Goal: Information Seeking & Learning: Find specific fact

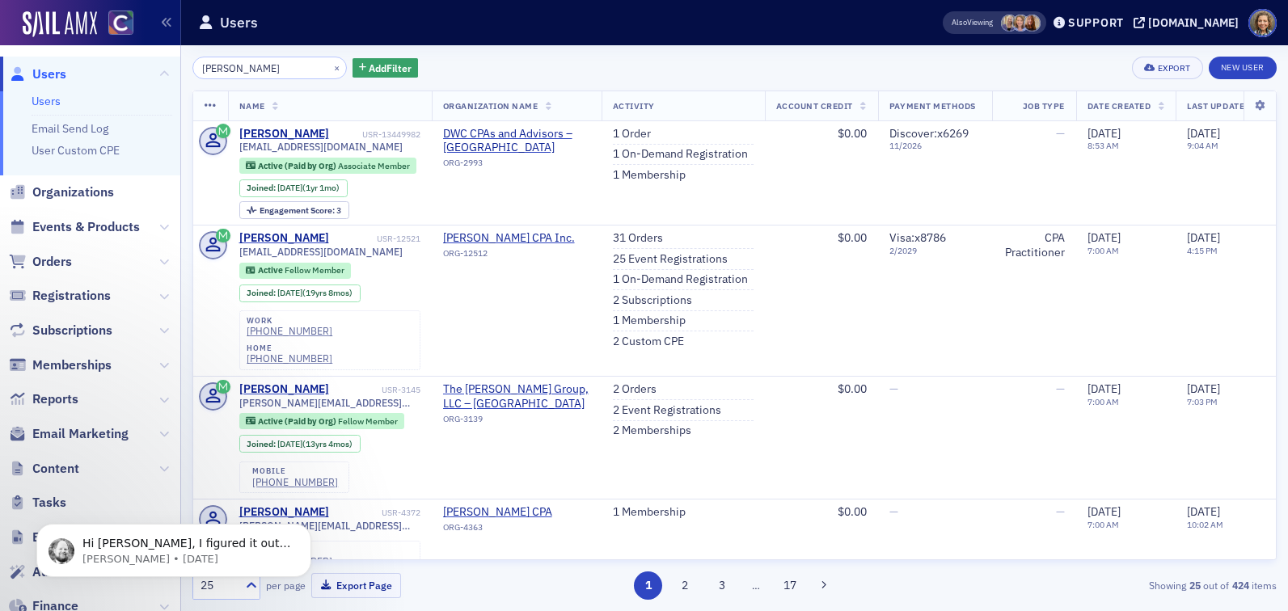
type input "[PERSON_NAME]"
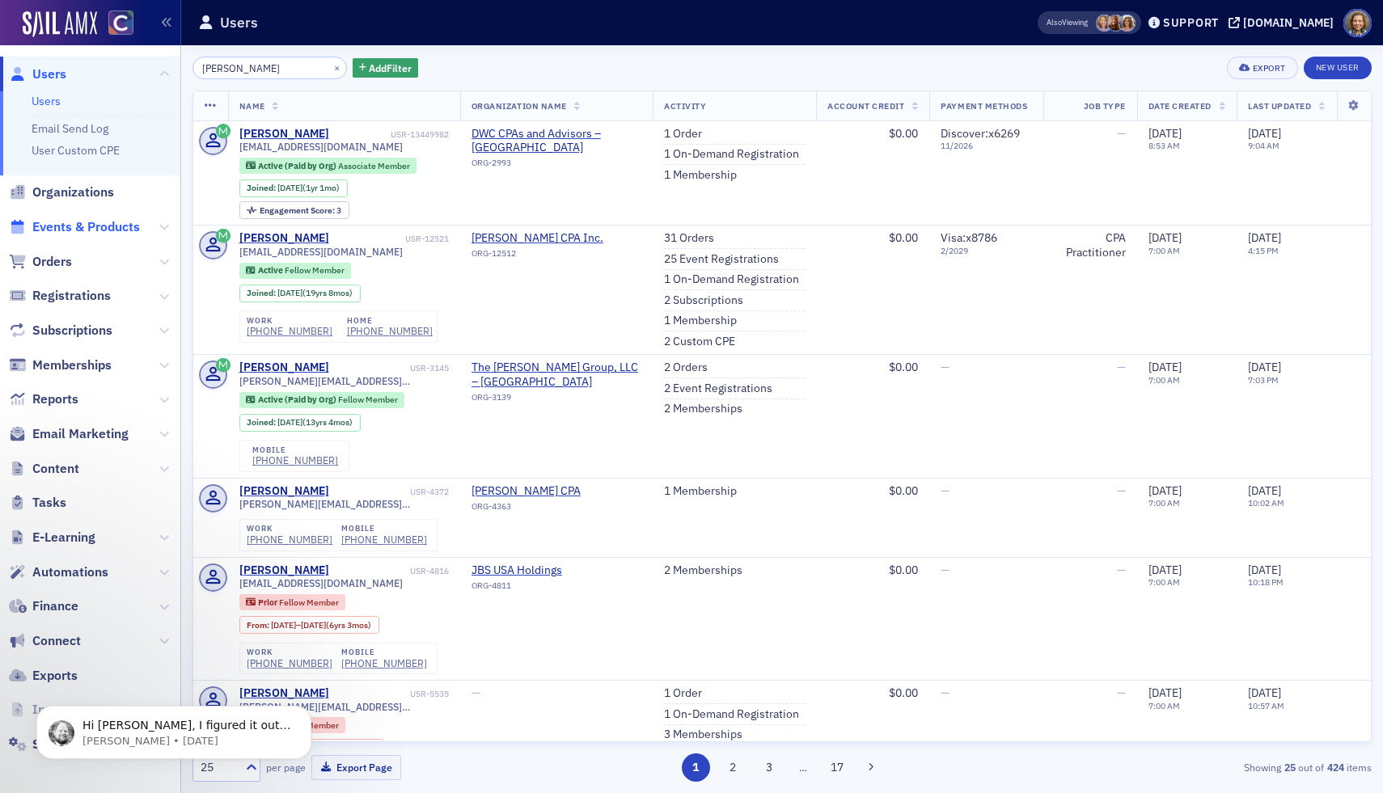
click at [80, 222] on span "Events & Products" at bounding box center [86, 227] width 108 height 18
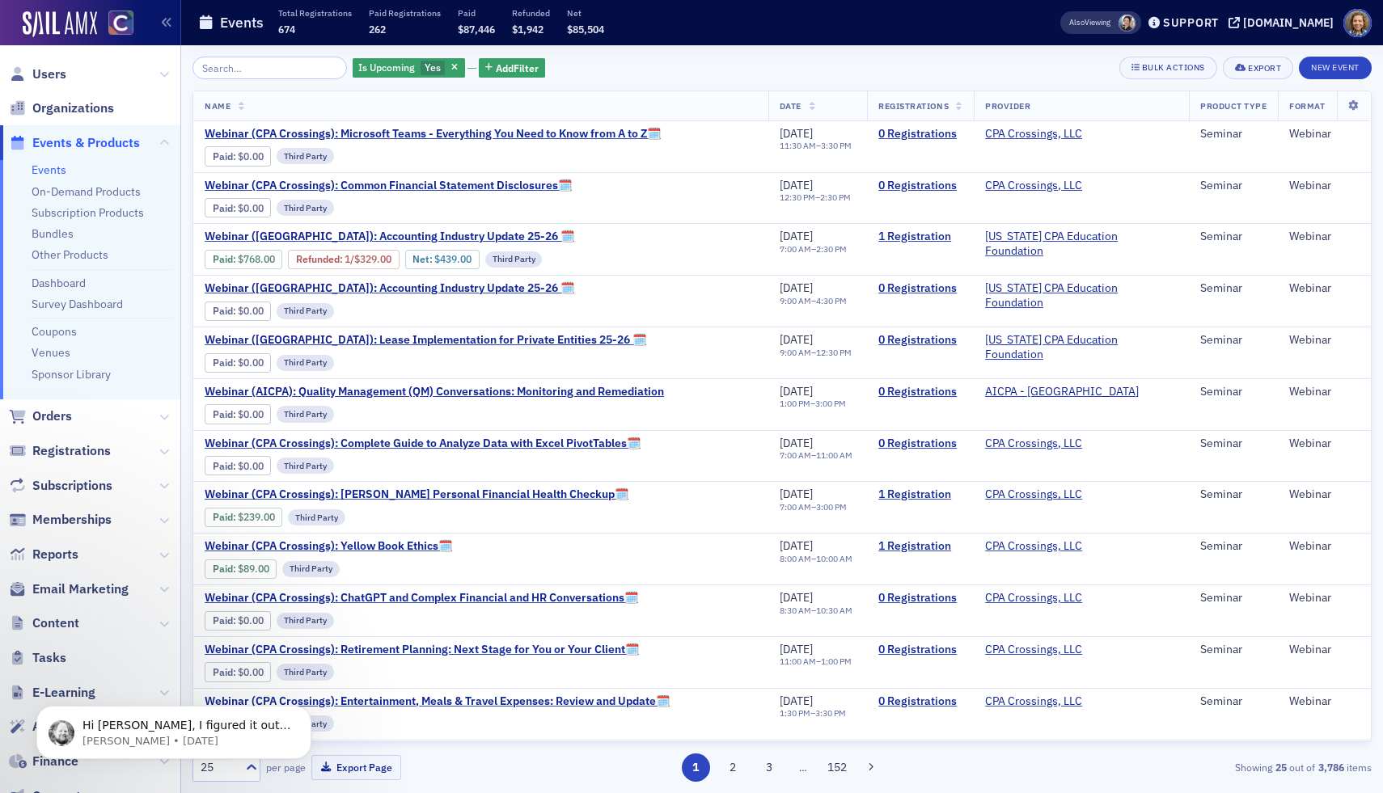
click at [242, 66] on input "search" at bounding box center [269, 68] width 154 height 23
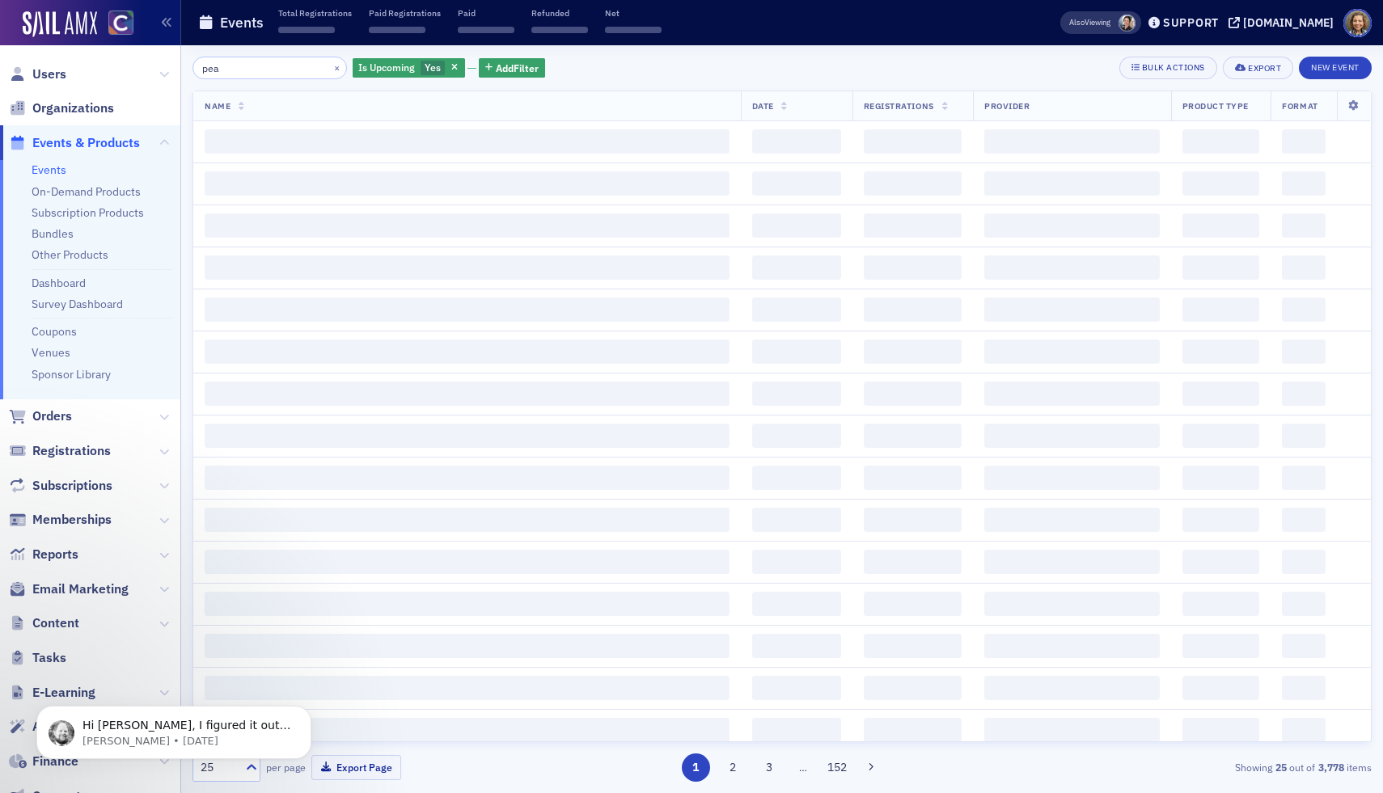
type input "peak"
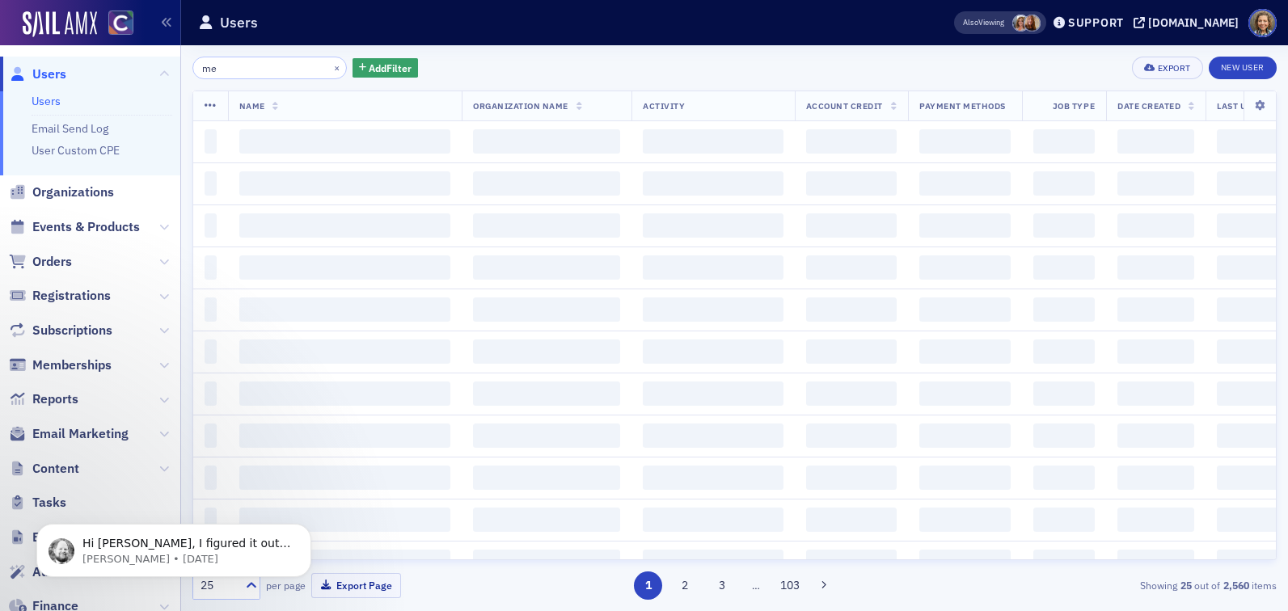
type input "m"
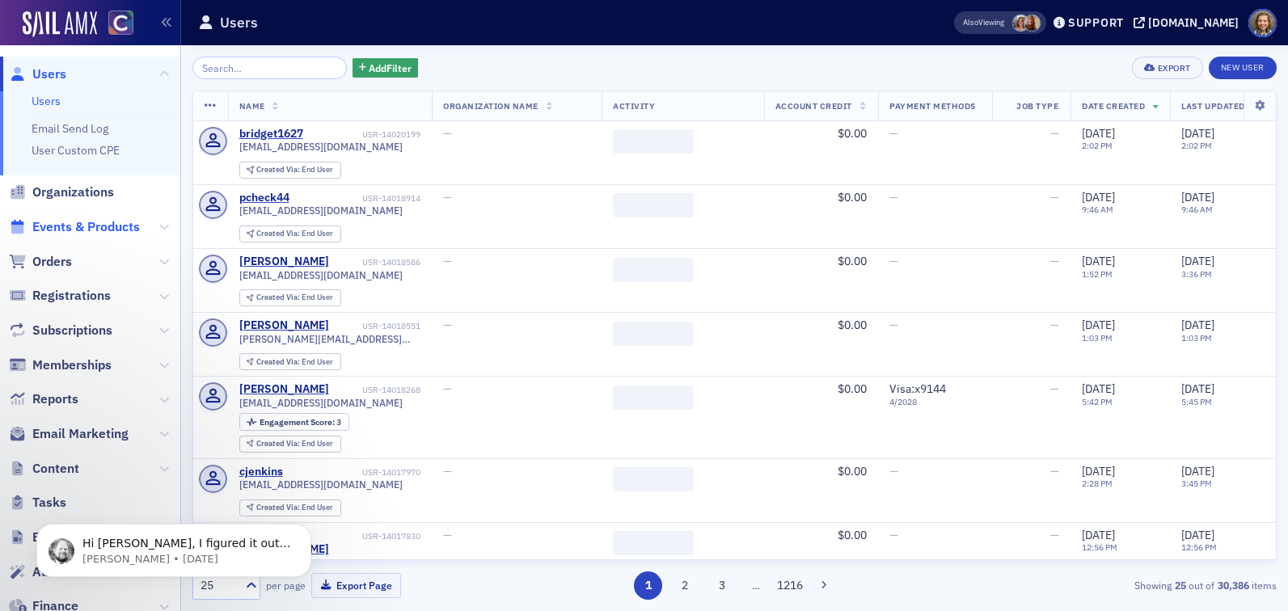
click at [93, 234] on span "Events & Products" at bounding box center [86, 227] width 108 height 18
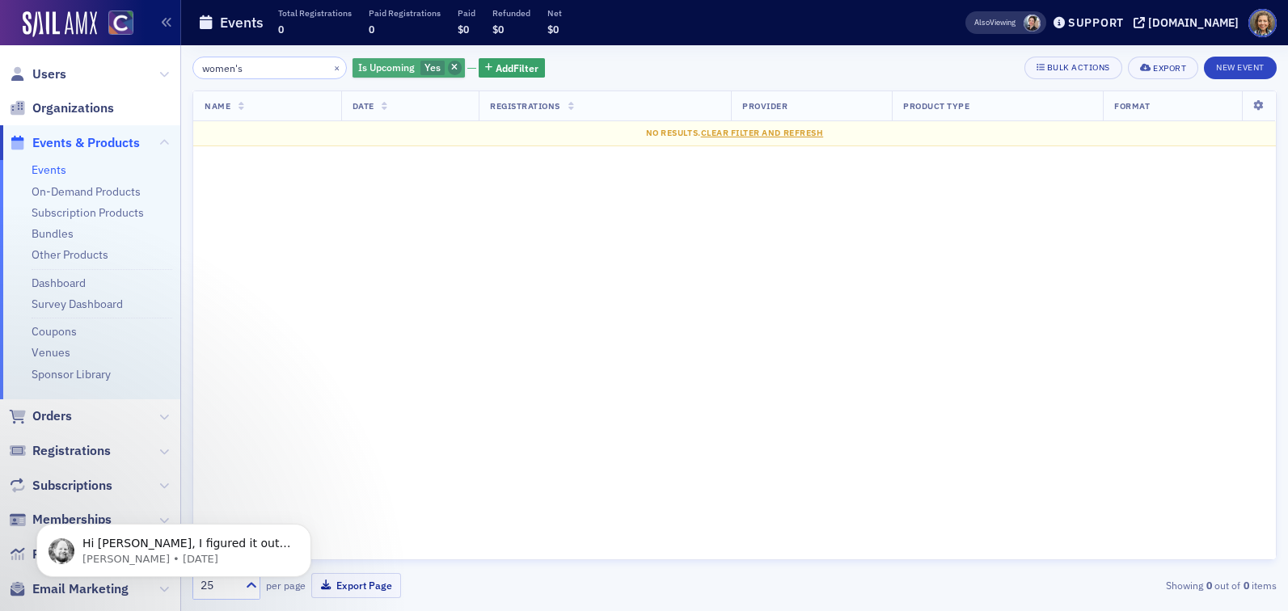
type input "women's"
click at [448, 74] on span "button" at bounding box center [455, 68] width 15 height 15
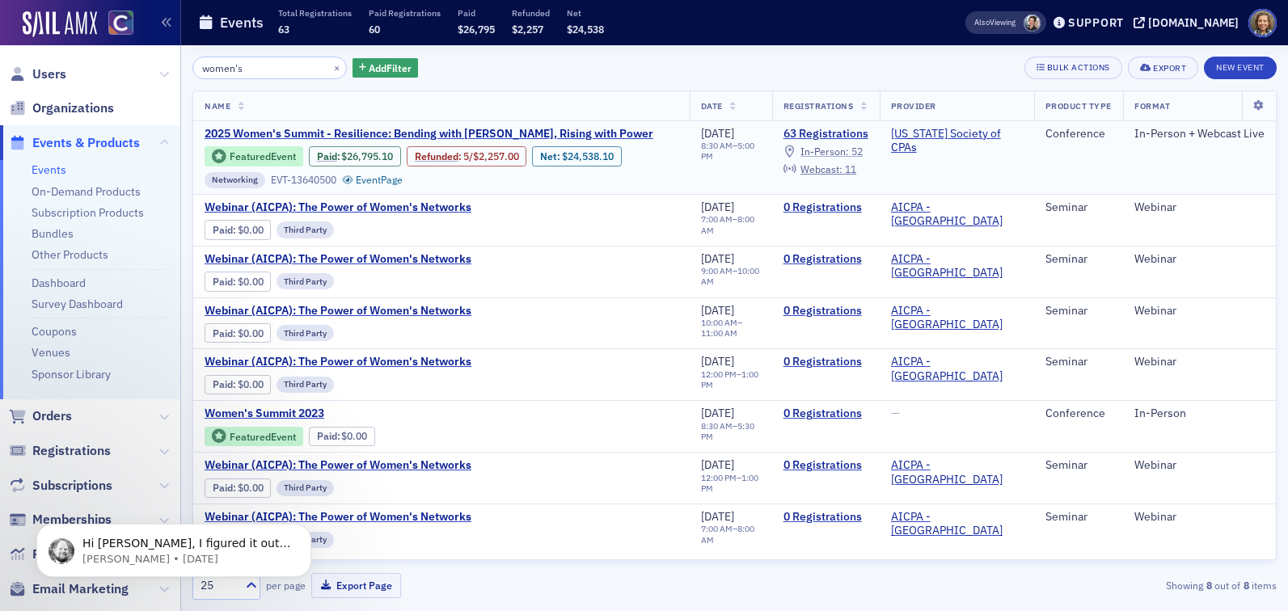
click at [849, 148] on span "In-Person :" at bounding box center [825, 151] width 49 height 13
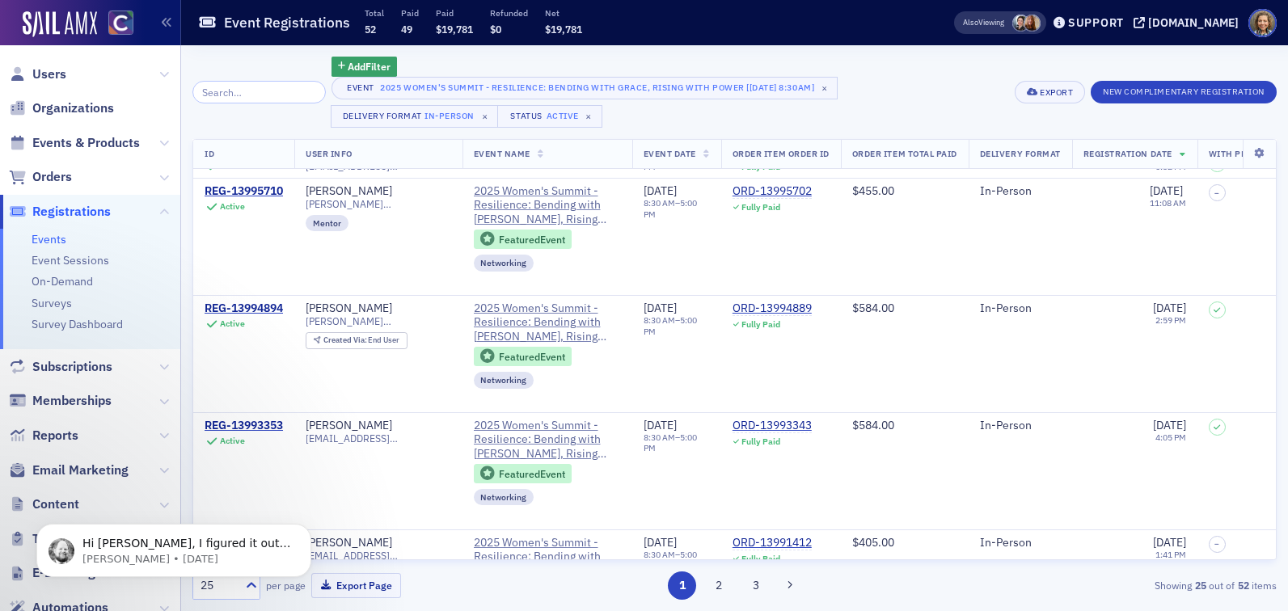
scroll to position [580, 0]
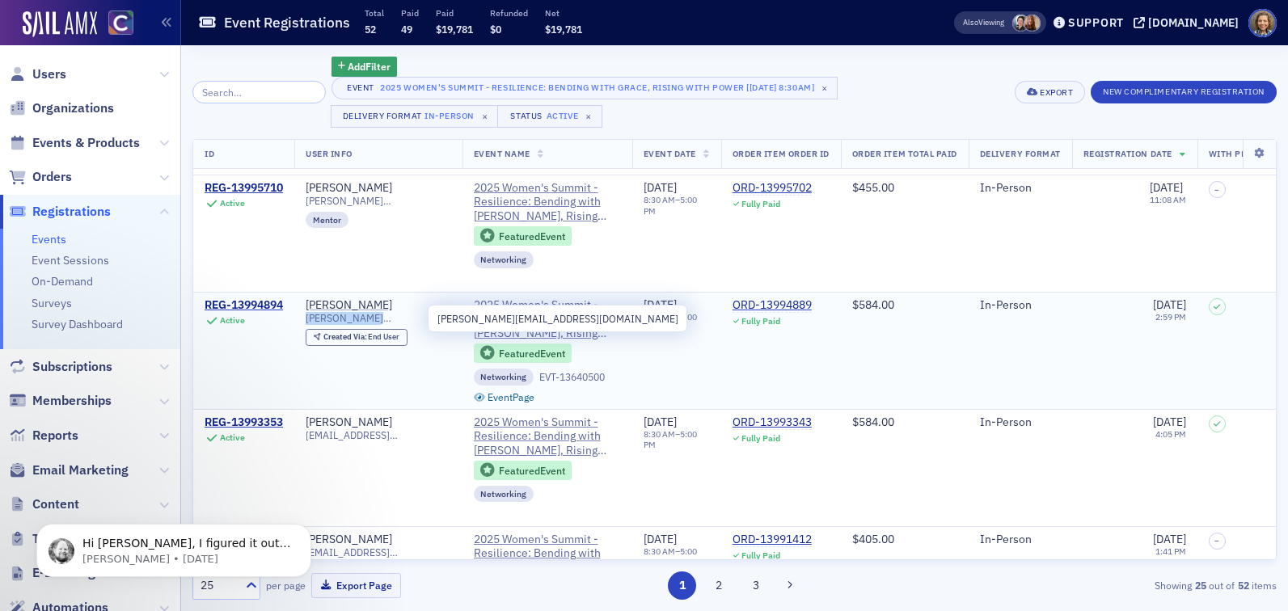
drag, startPoint x: 439, startPoint y: 319, endPoint x: 308, endPoint y: 322, distance: 131.1
click at [308, 322] on div "michelle@lifeaholicllc.com" at bounding box center [379, 318] width 146 height 12
copy span "michelle@lifeaholicllc.com"
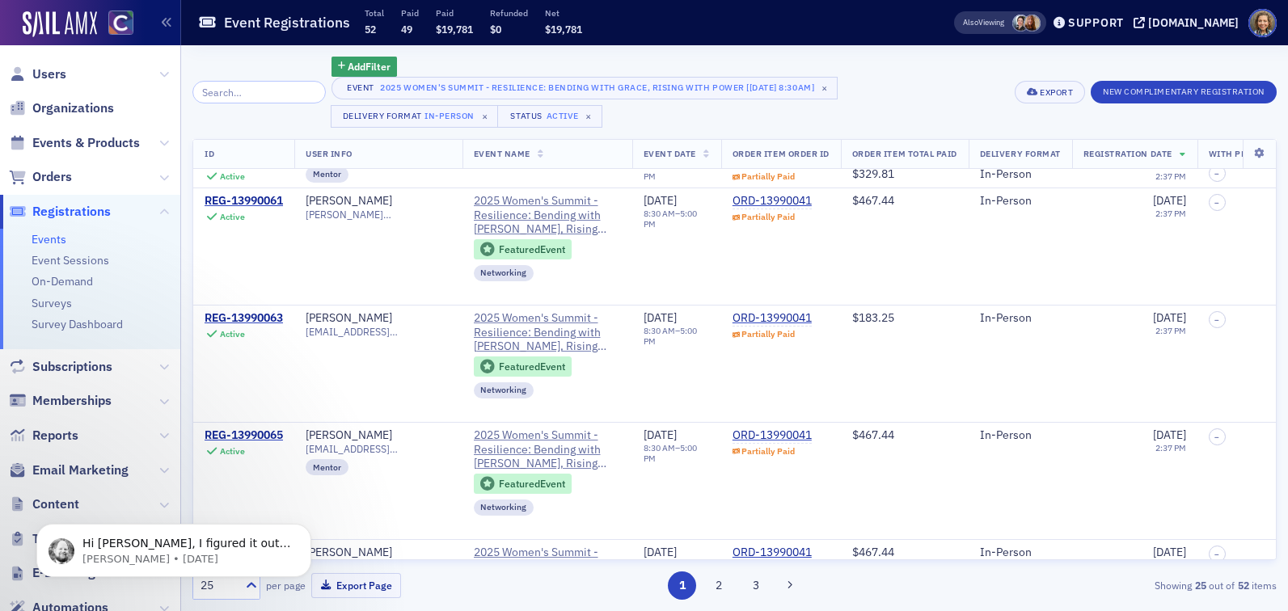
scroll to position [1627, 0]
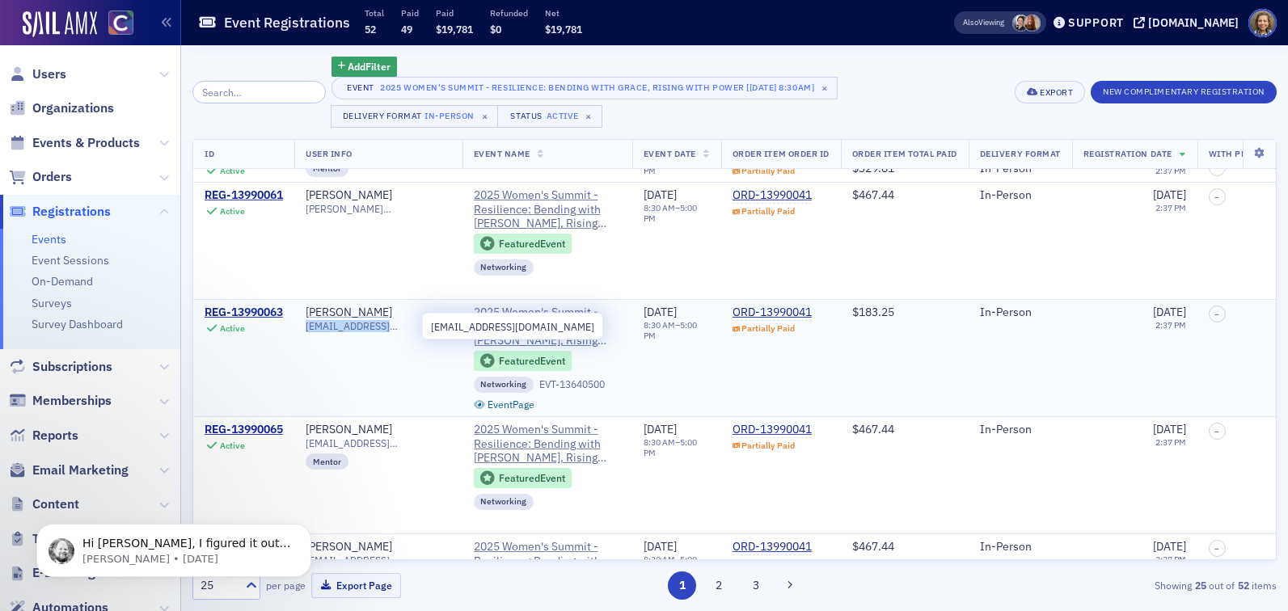
drag, startPoint x: 429, startPoint y: 327, endPoint x: 308, endPoint y: 331, distance: 120.6
click at [308, 331] on div "mdack@sm-energy.com" at bounding box center [379, 326] width 146 height 12
copy span "mdack@sm-energy.com"
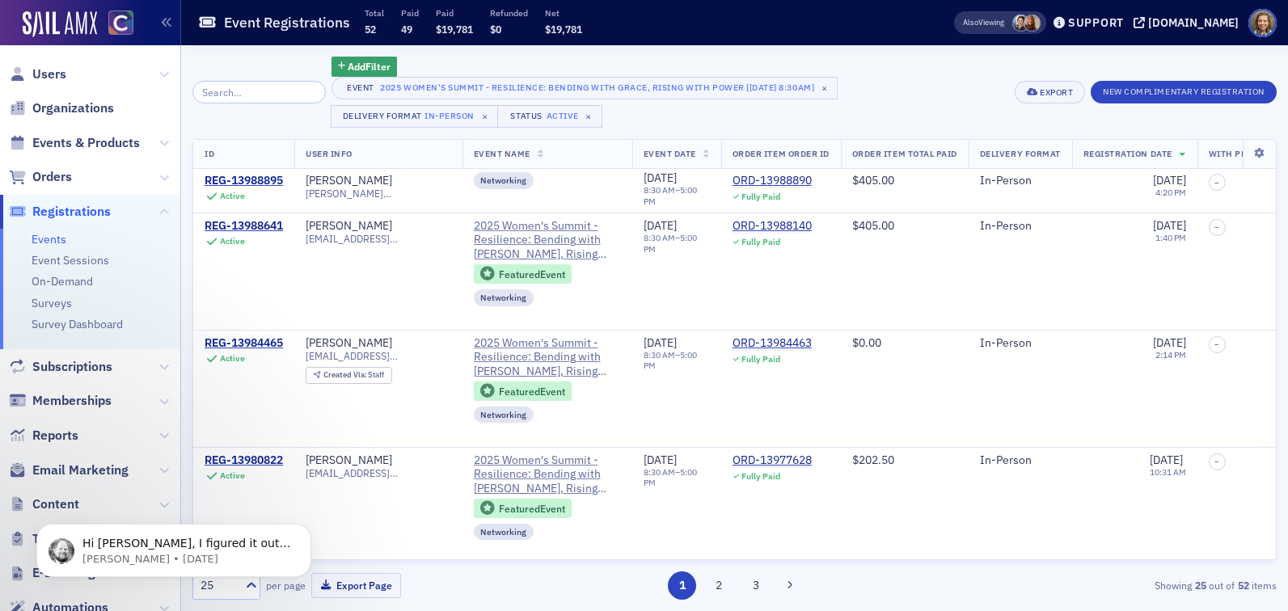
scroll to position [2539, 0]
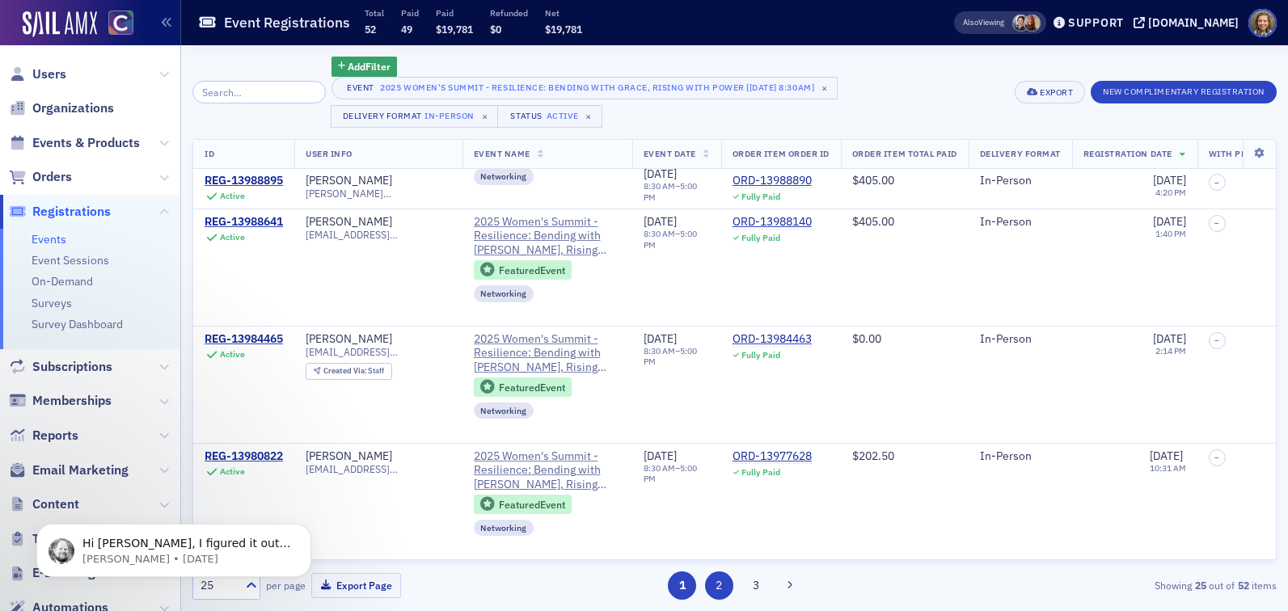
click at [713, 576] on button "2" at bounding box center [719, 586] width 28 height 28
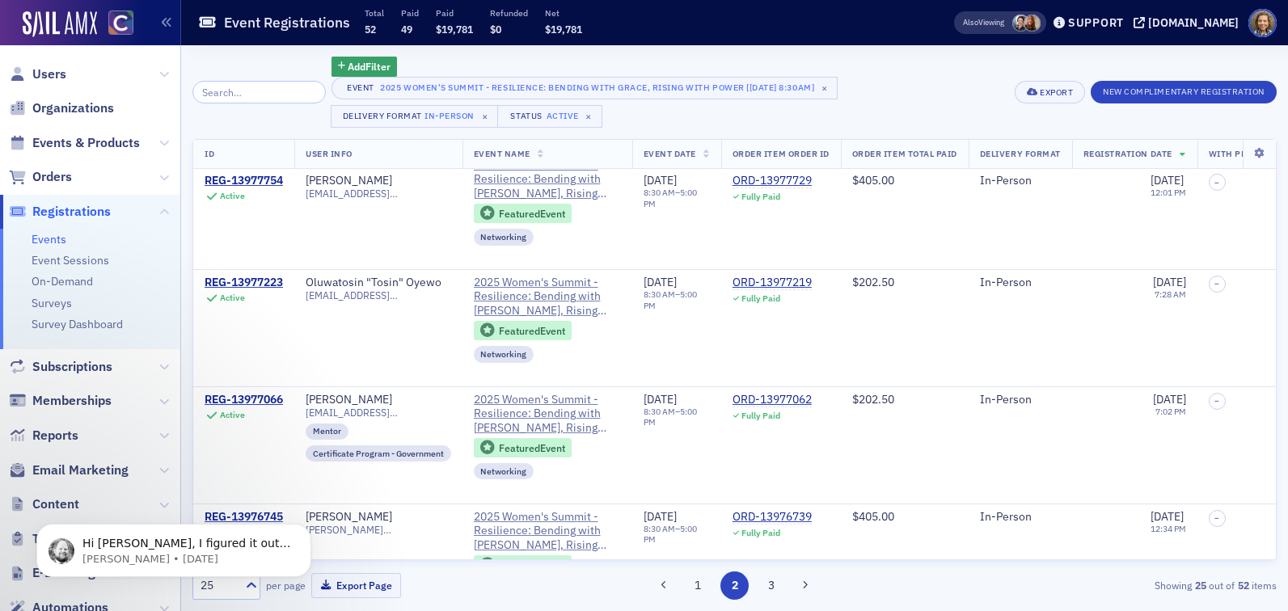
scroll to position [611, 0]
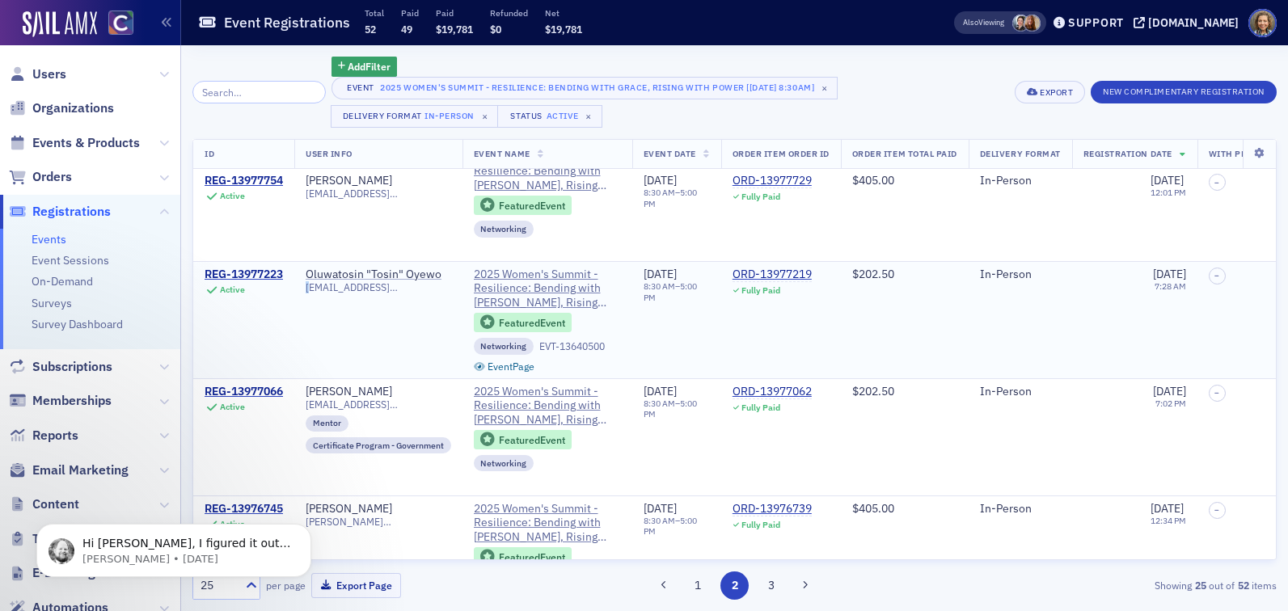
drag, startPoint x: 433, startPoint y: 290, endPoint x: 311, endPoint y: 290, distance: 122.1
click at [311, 290] on div "tosin@needles-audit.com" at bounding box center [379, 287] width 146 height 12
click at [391, 310] on td "Oluwatosin "Tosin" Oyewo tosin@needles-audit.com" at bounding box center [378, 319] width 168 height 117
drag, startPoint x: 425, startPoint y: 287, endPoint x: 306, endPoint y: 289, distance: 118.9
click at [306, 289] on td "Oluwatosin "Tosin" Oyewo tosin@needles-audit.com" at bounding box center [378, 319] width 168 height 117
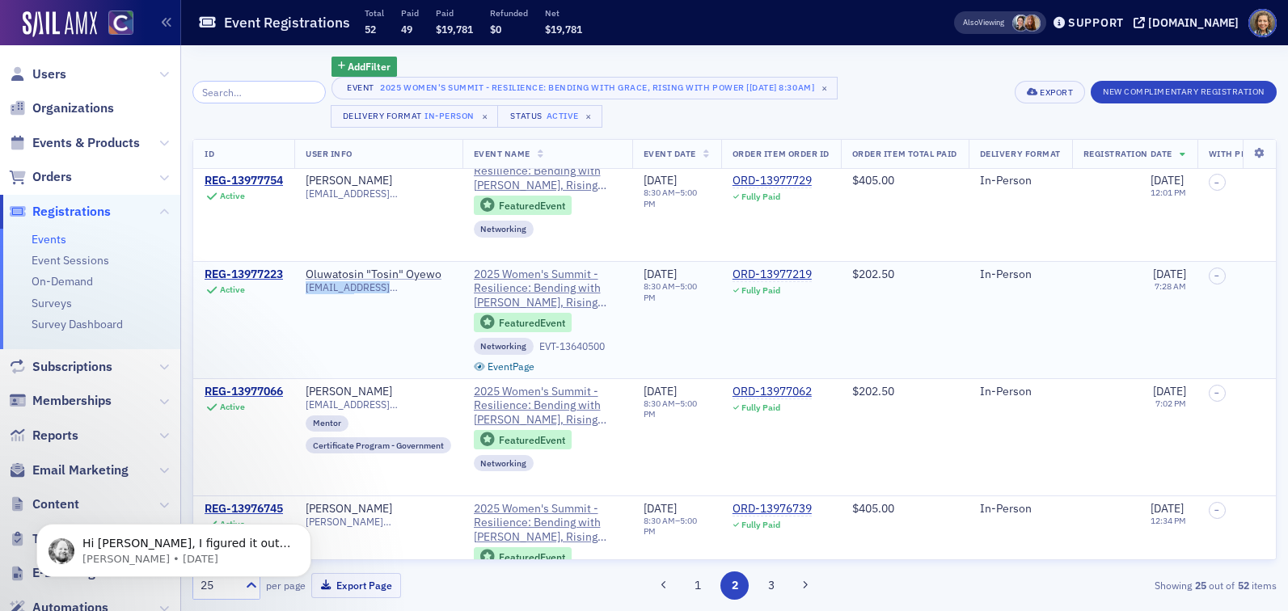
copy span "tosin@needles-audit.com"
